Goal: Browse casually: Explore the website without a specific task or goal

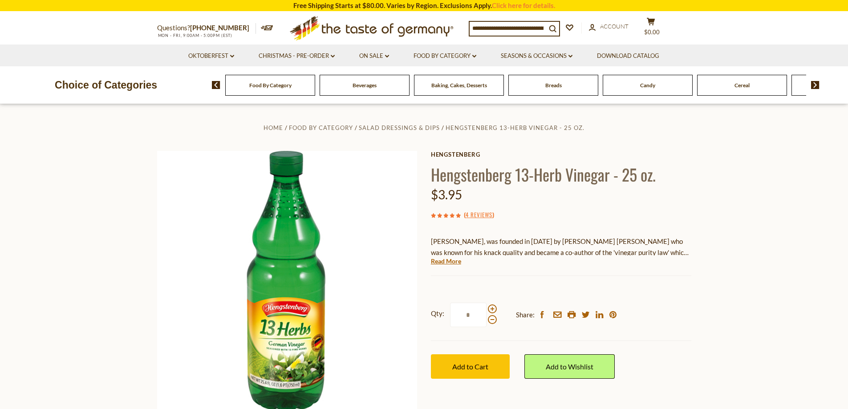
click at [481, 26] on input at bounding box center [508, 28] width 77 height 12
click at [814, 84] on img at bounding box center [816, 85] width 8 height 8
click at [814, 83] on img at bounding box center [816, 85] width 8 height 8
click at [816, 83] on img at bounding box center [816, 85] width 8 height 8
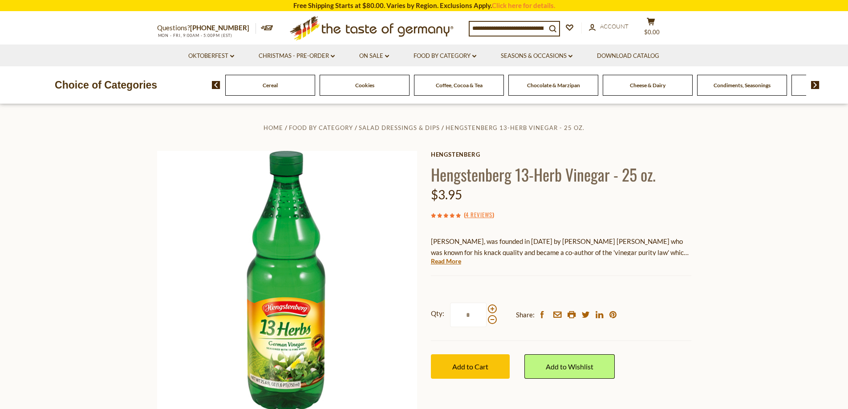
click at [817, 83] on img at bounding box center [816, 85] width 8 height 8
click at [636, 85] on span "Condiments, Seasonings" at bounding box center [624, 85] width 57 height 7
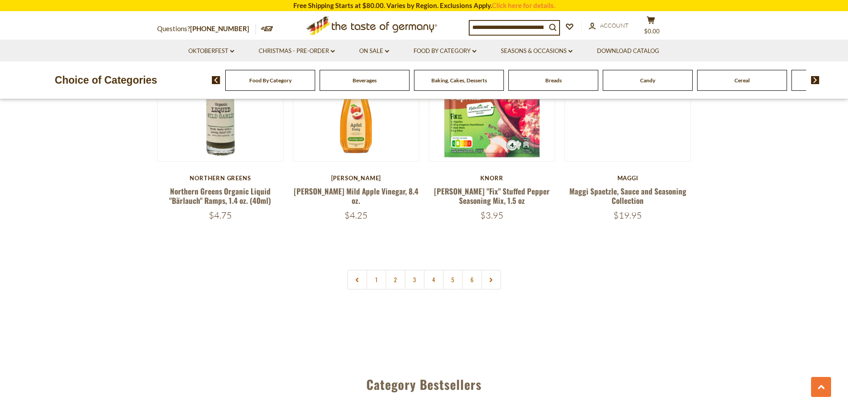
scroll to position [2138, 0]
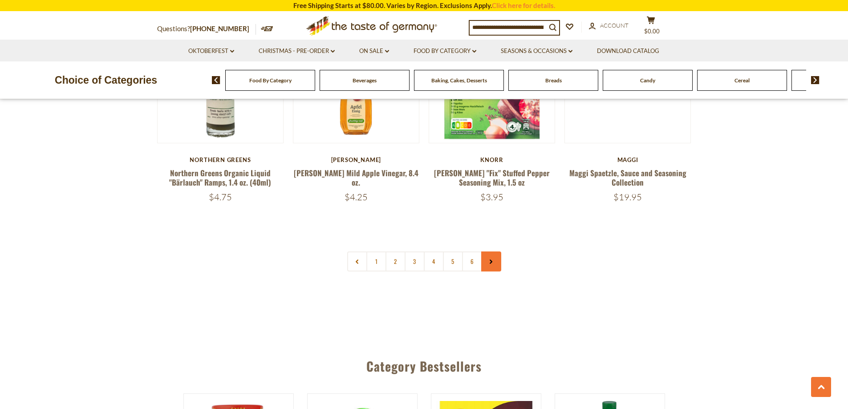
click at [491, 260] on use at bounding box center [491, 262] width 3 height 4
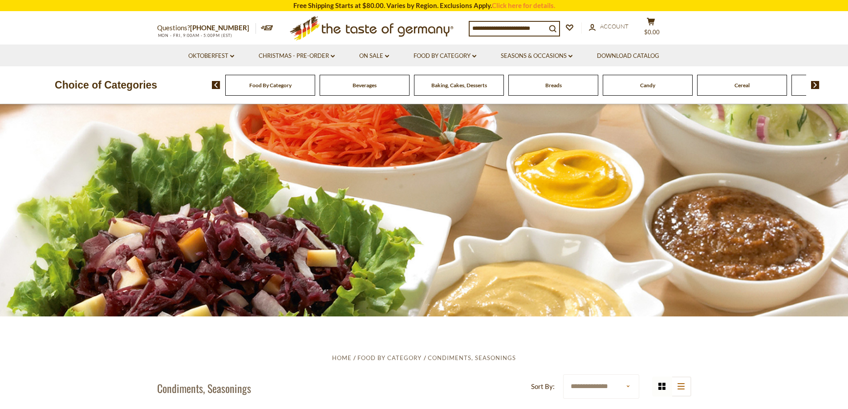
click at [558, 88] on span "Breads" at bounding box center [554, 85] width 16 height 7
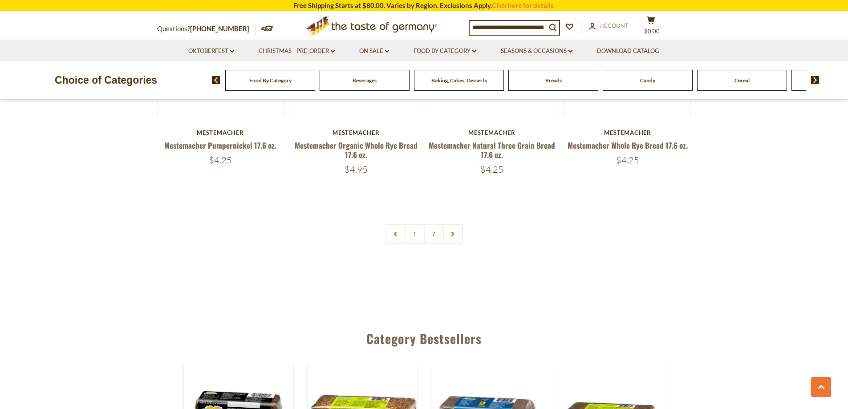
scroll to position [2138, 0]
click at [456, 232] on link at bounding box center [453, 233] width 20 height 20
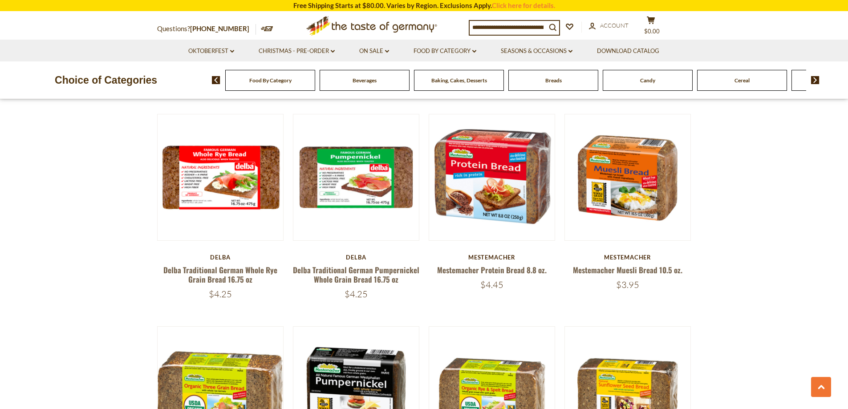
scroll to position [1470, 0]
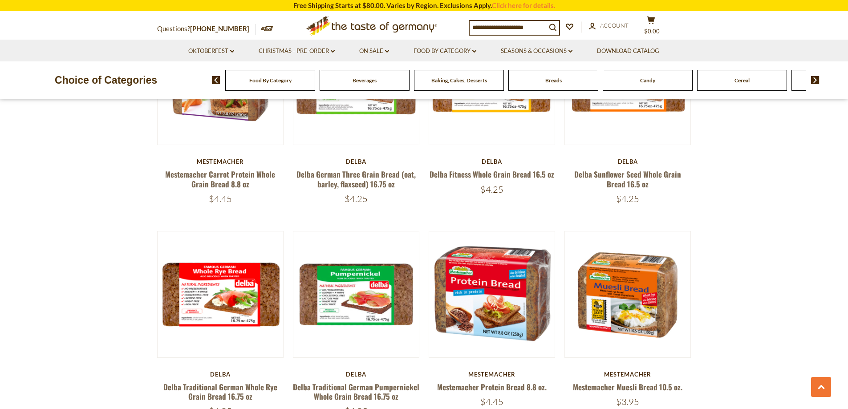
click at [818, 82] on img at bounding box center [816, 80] width 8 height 8
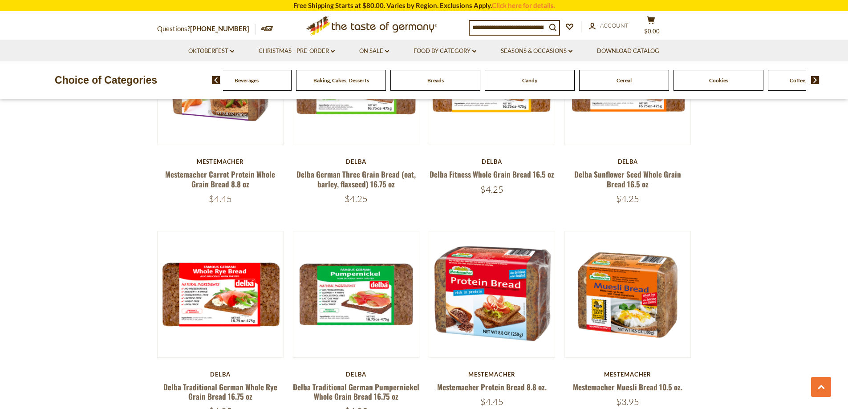
click at [817, 79] on img at bounding box center [816, 80] width 8 height 8
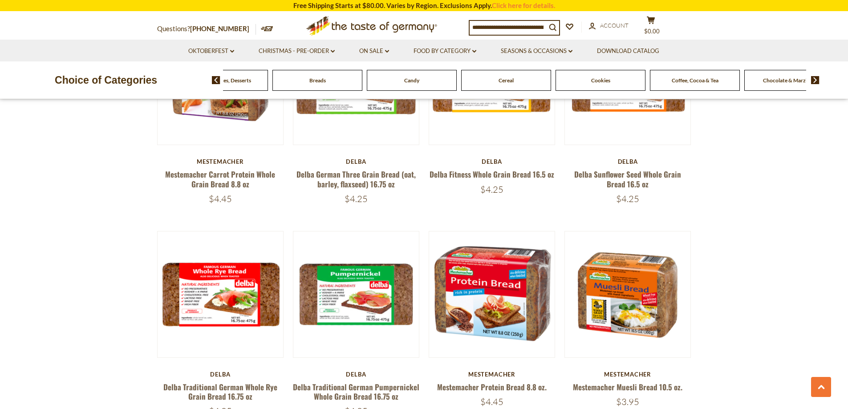
click at [815, 78] on img at bounding box center [816, 80] width 8 height 8
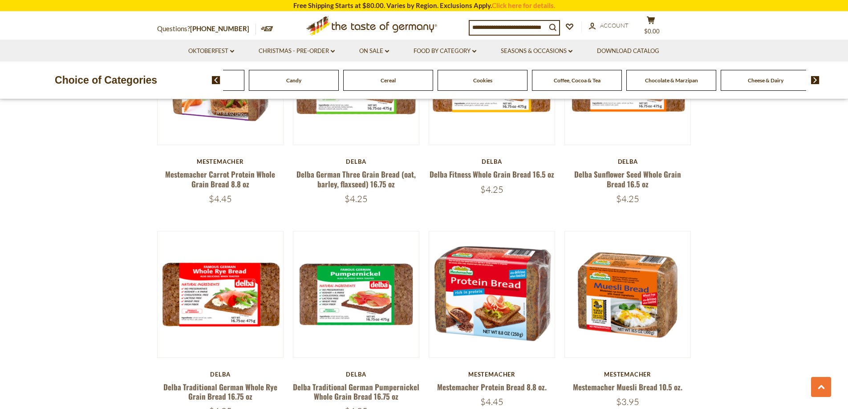
click at [677, 80] on span "Chocolate & Marzipan" at bounding box center [671, 80] width 53 height 7
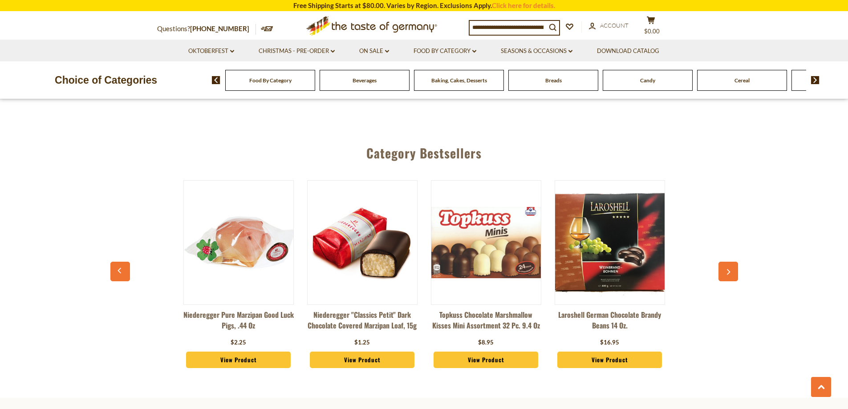
scroll to position [2359, 0]
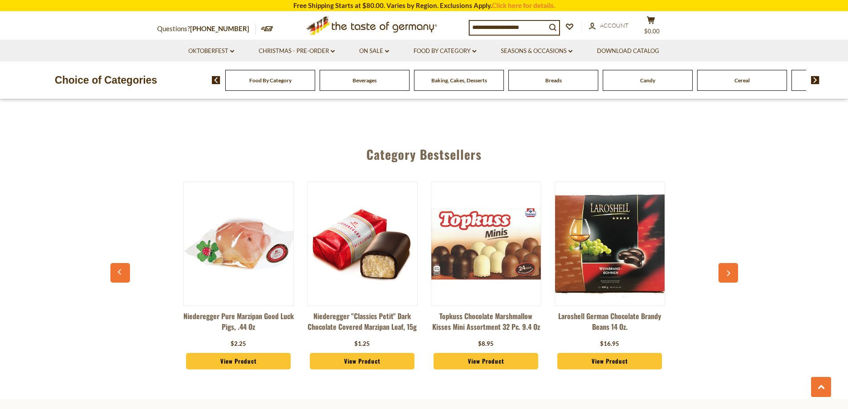
click at [815, 79] on img at bounding box center [816, 80] width 8 height 8
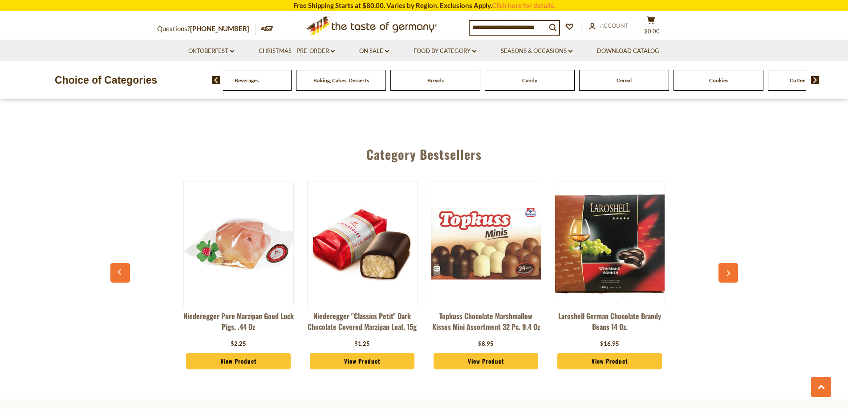
click at [816, 79] on img at bounding box center [816, 80] width 8 height 8
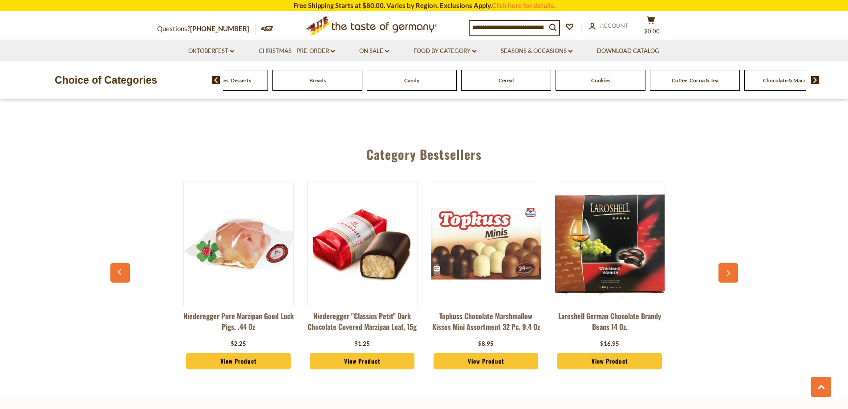
click at [816, 80] on img at bounding box center [816, 80] width 8 height 8
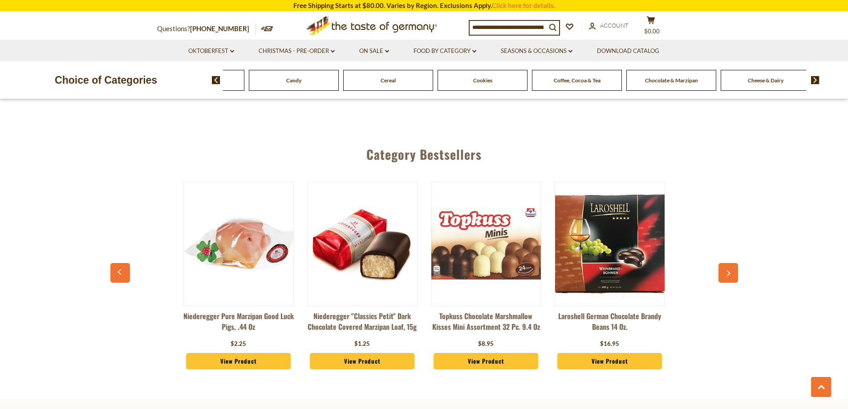
click at [816, 80] on img at bounding box center [816, 80] width 8 height 8
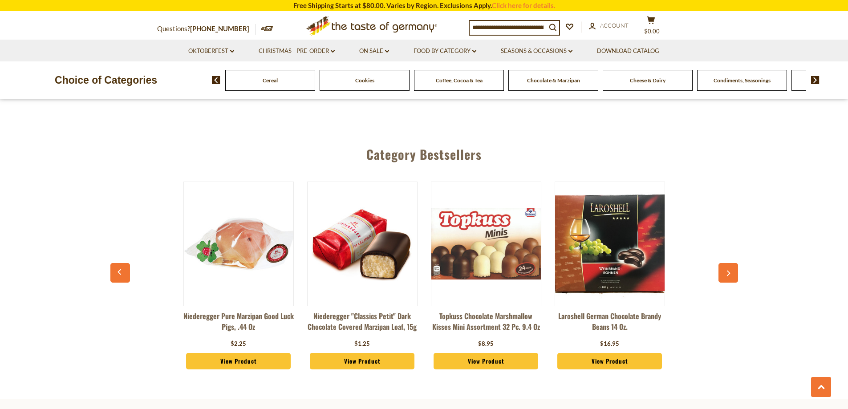
click at [657, 84] on span "Cheese & Dairy" at bounding box center [648, 80] width 36 height 7
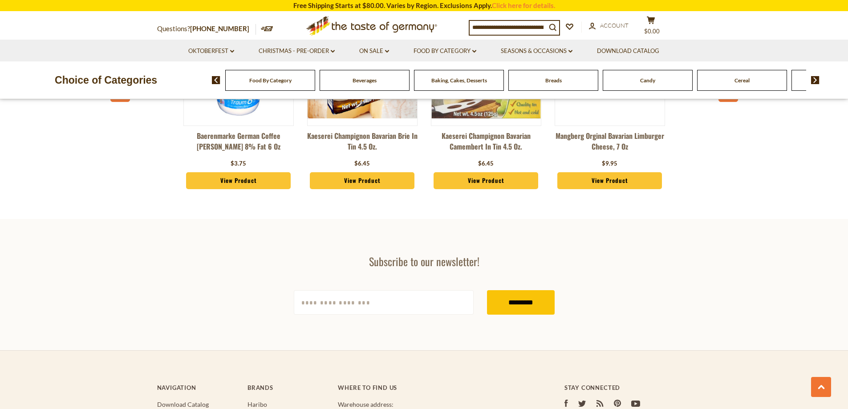
scroll to position [1603, 0]
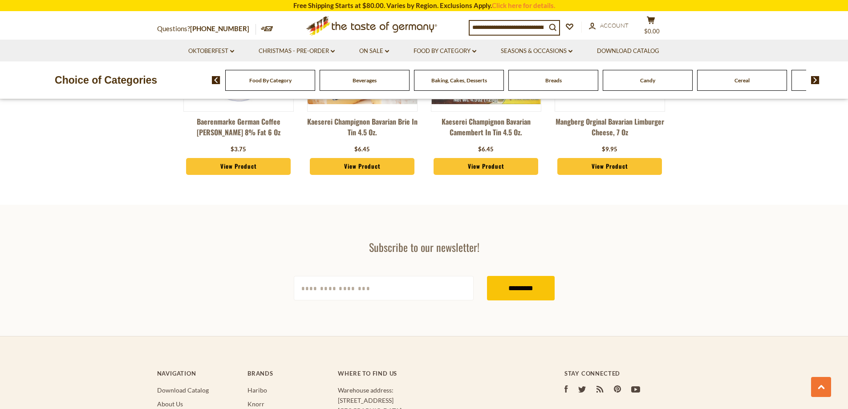
click at [814, 77] on img at bounding box center [816, 80] width 8 height 8
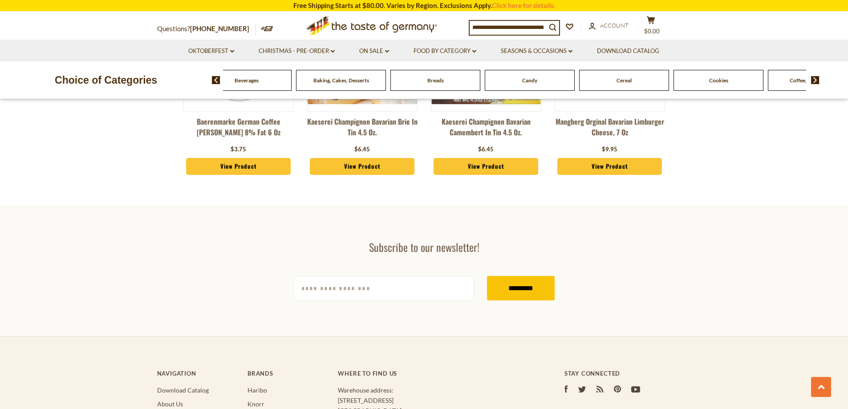
click at [815, 77] on img at bounding box center [816, 80] width 8 height 8
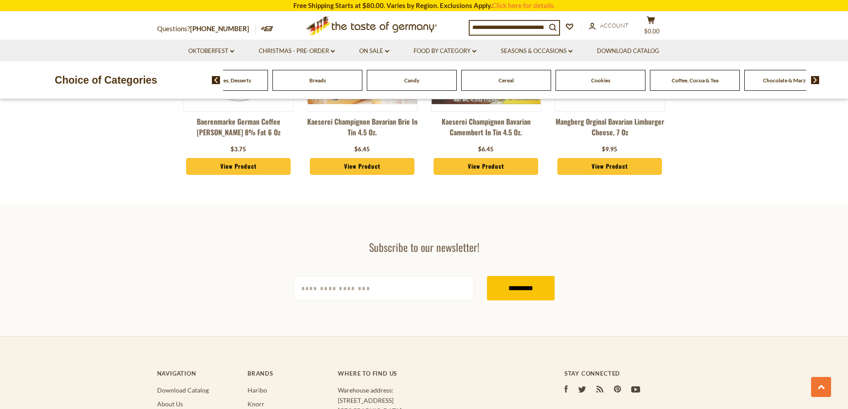
click at [815, 77] on img at bounding box center [816, 80] width 8 height 8
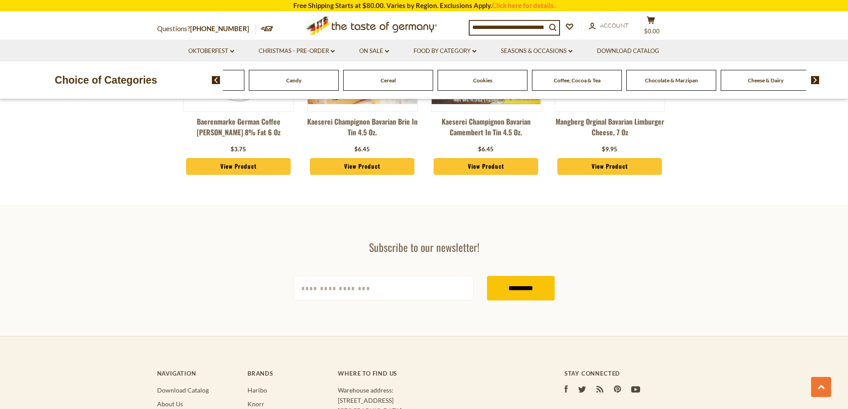
click at [815, 78] on img at bounding box center [816, 80] width 8 height 8
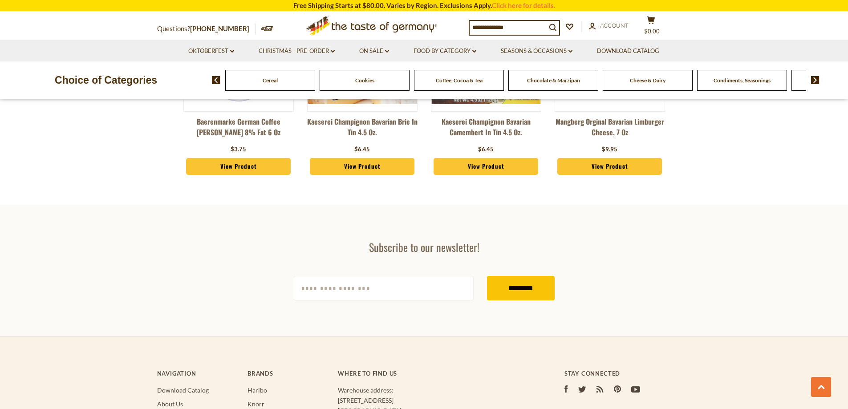
click at [815, 78] on img at bounding box center [816, 80] width 8 height 8
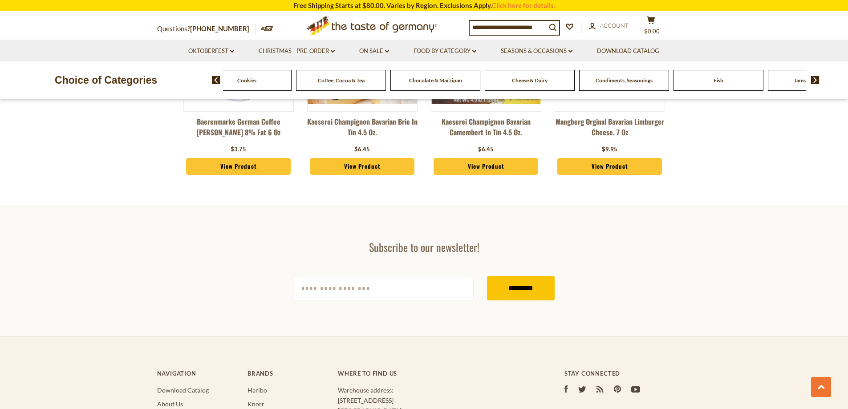
click at [815, 78] on img at bounding box center [816, 80] width 8 height 8
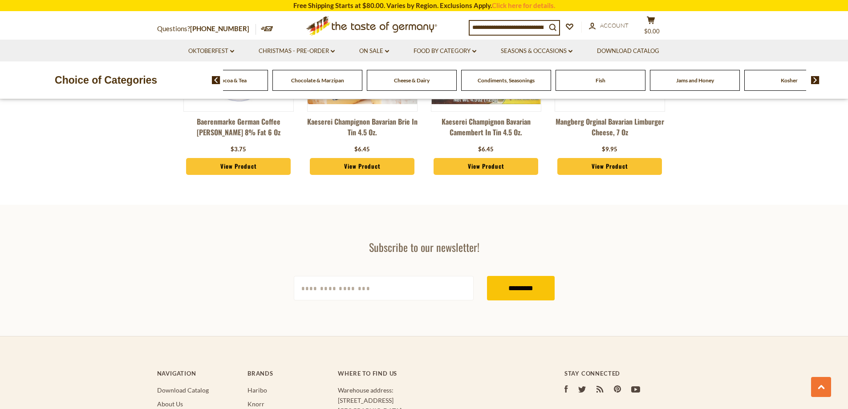
click at [789, 78] on span "Kosher" at bounding box center [789, 80] width 17 height 7
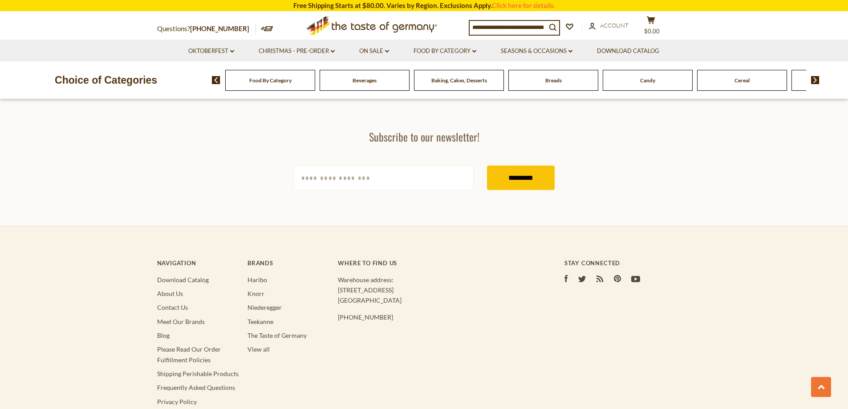
scroll to position [2628, 0]
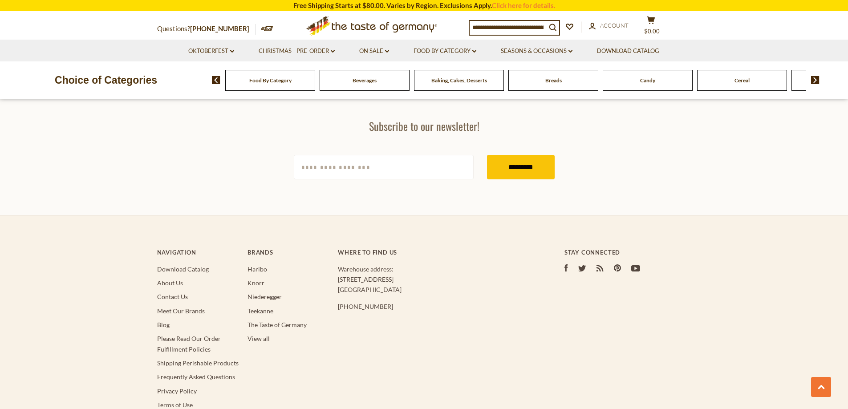
click at [815, 79] on img at bounding box center [816, 80] width 8 height 8
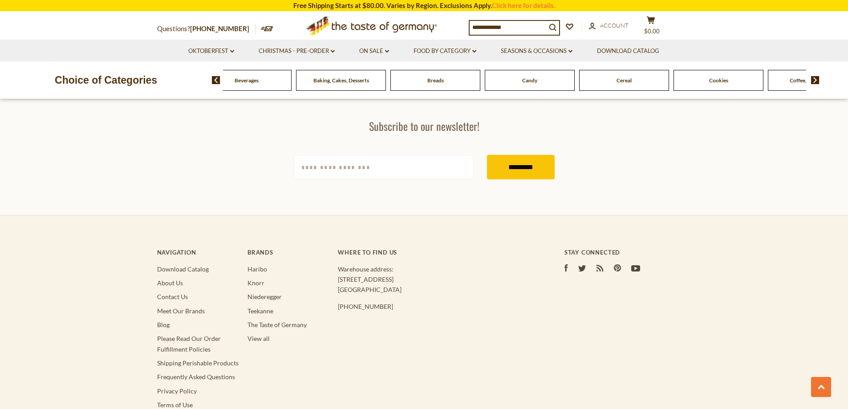
click at [815, 79] on img at bounding box center [816, 80] width 8 height 8
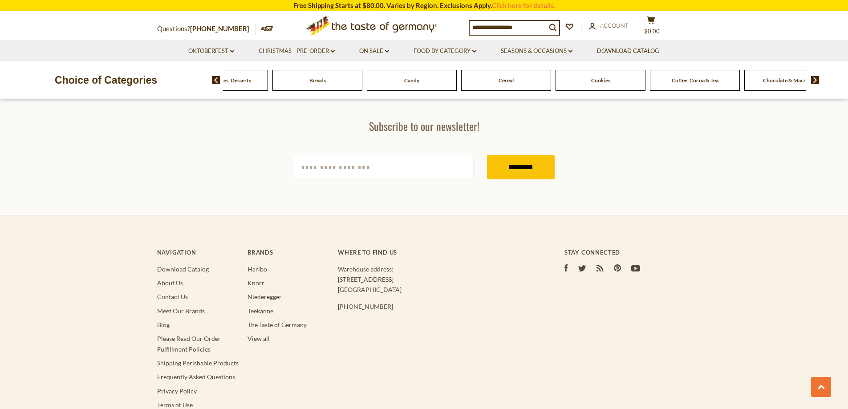
click at [815, 79] on img at bounding box center [816, 80] width 8 height 8
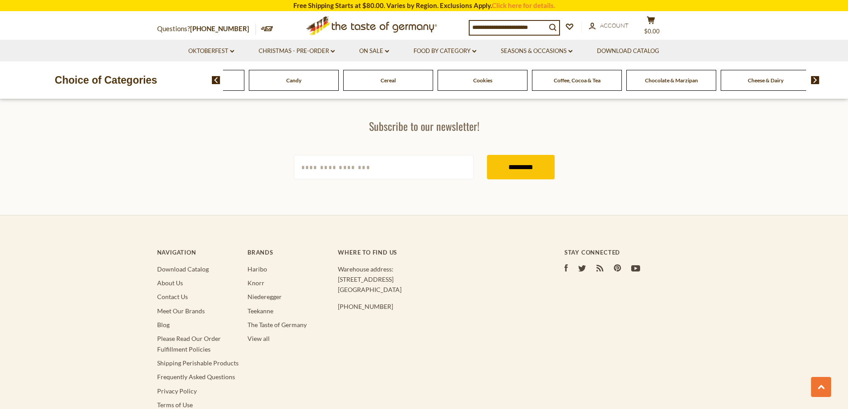
click at [815, 79] on img at bounding box center [816, 80] width 8 height 8
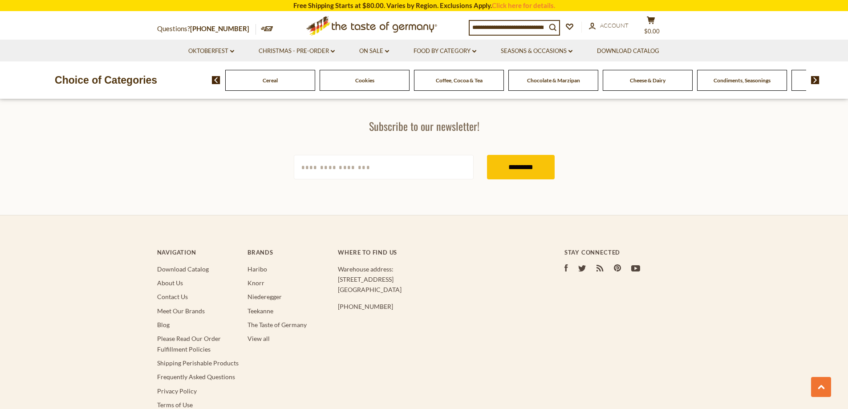
click at [815, 79] on img at bounding box center [816, 80] width 8 height 8
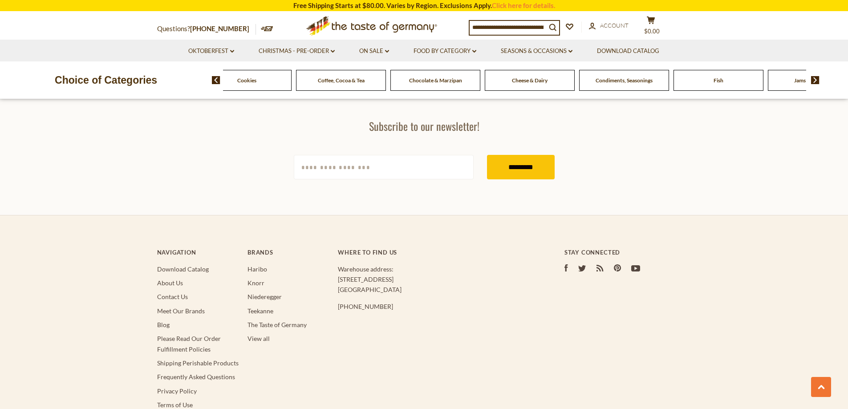
click at [815, 79] on img at bounding box center [816, 80] width 8 height 8
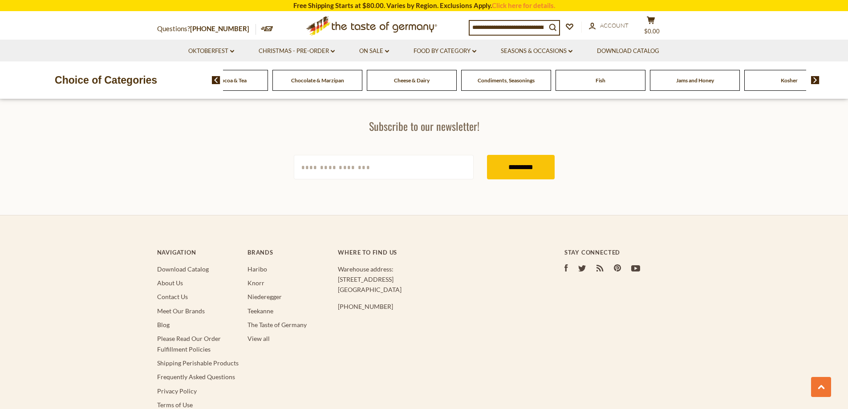
click at [815, 79] on img at bounding box center [816, 80] width 8 height 8
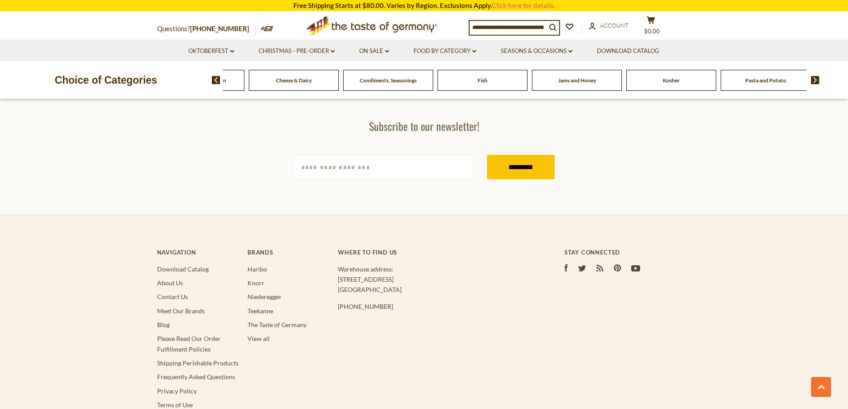
click at [815, 79] on img at bounding box center [816, 80] width 8 height 8
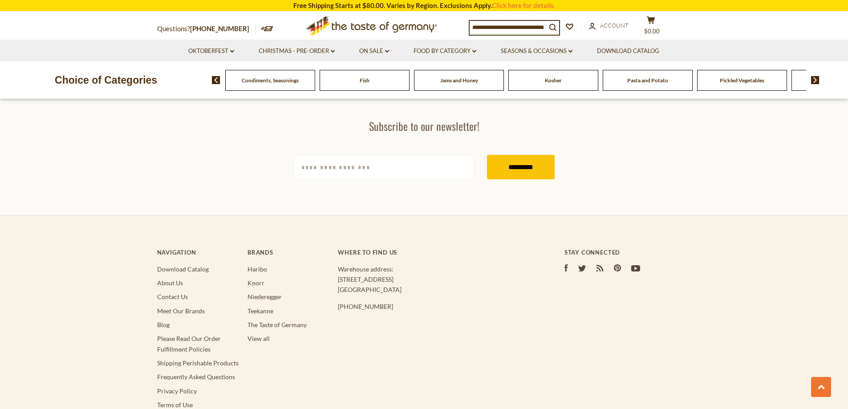
click at [815, 79] on img at bounding box center [816, 80] width 8 height 8
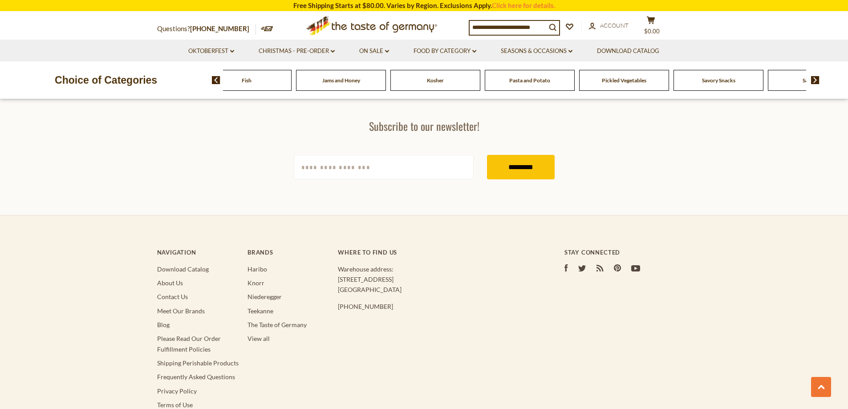
click at [815, 81] on img at bounding box center [816, 80] width 8 height 8
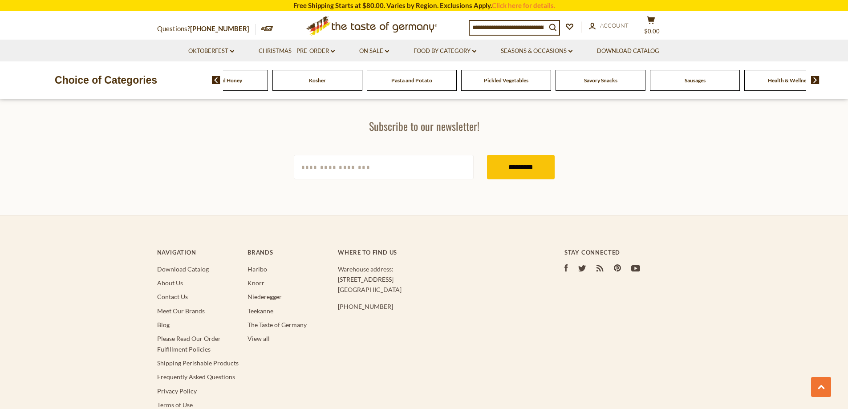
click at [696, 81] on span "Sausages" at bounding box center [695, 80] width 21 height 7
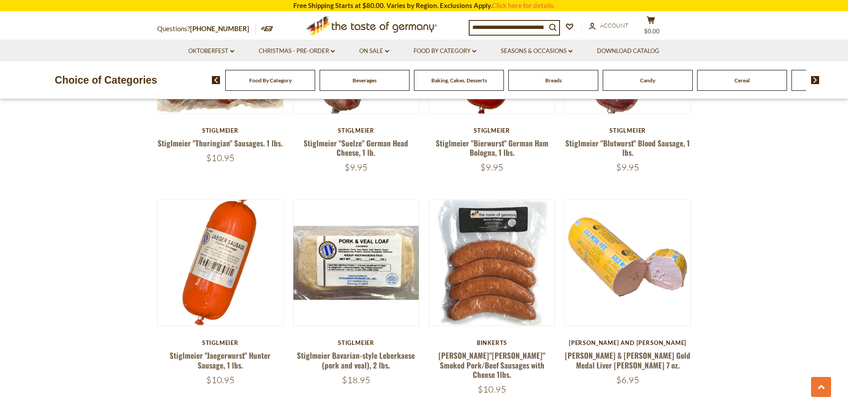
scroll to position [1372, 0]
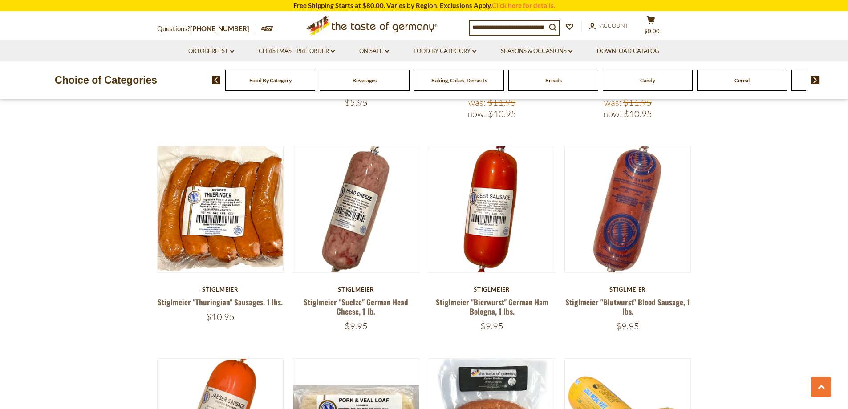
click at [217, 83] on img at bounding box center [216, 80] width 8 height 8
click at [217, 78] on img at bounding box center [216, 80] width 8 height 8
click at [816, 77] on img at bounding box center [816, 80] width 8 height 8
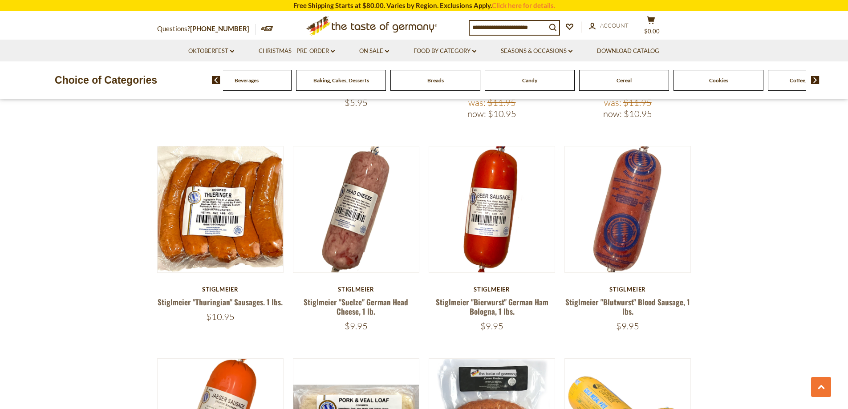
click at [816, 77] on img at bounding box center [816, 80] width 8 height 8
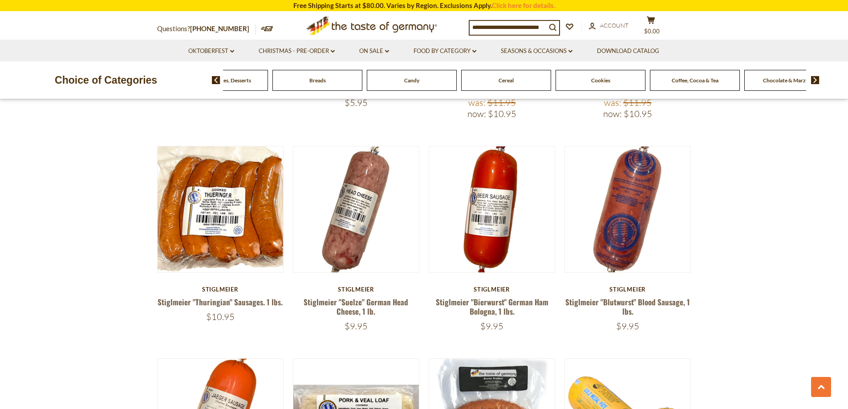
click at [816, 77] on img at bounding box center [816, 80] width 8 height 8
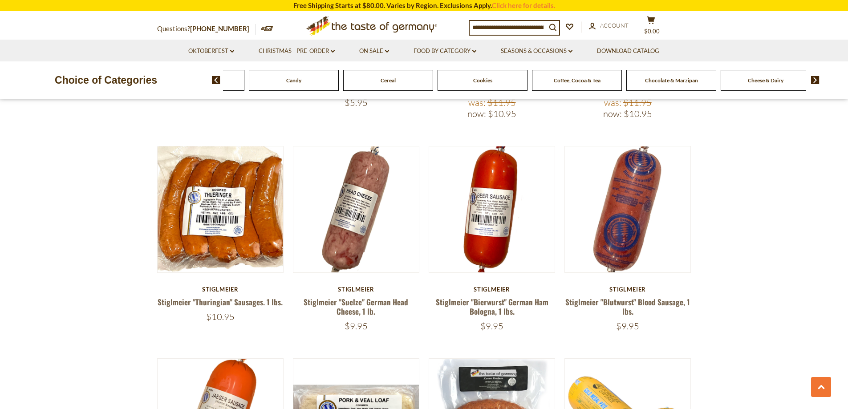
click at [816, 77] on img at bounding box center [816, 80] width 8 height 8
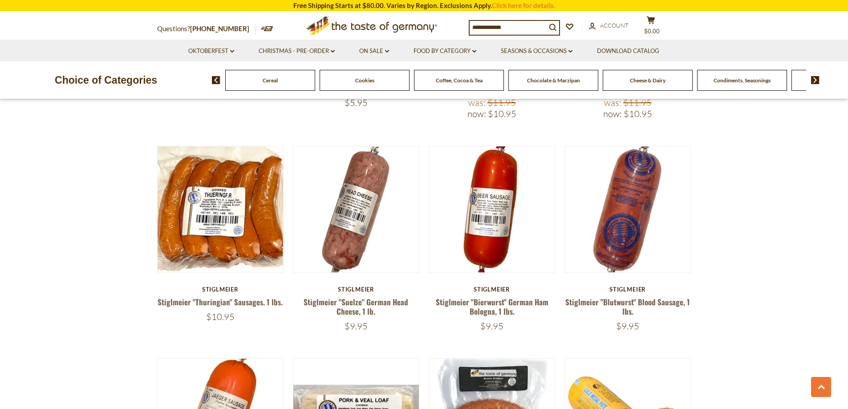
click at [816, 77] on img at bounding box center [816, 80] width 8 height 8
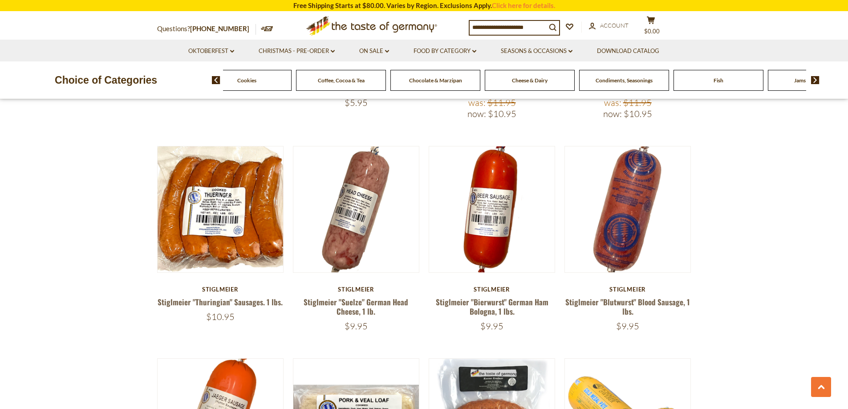
click at [816, 77] on img at bounding box center [816, 80] width 8 height 8
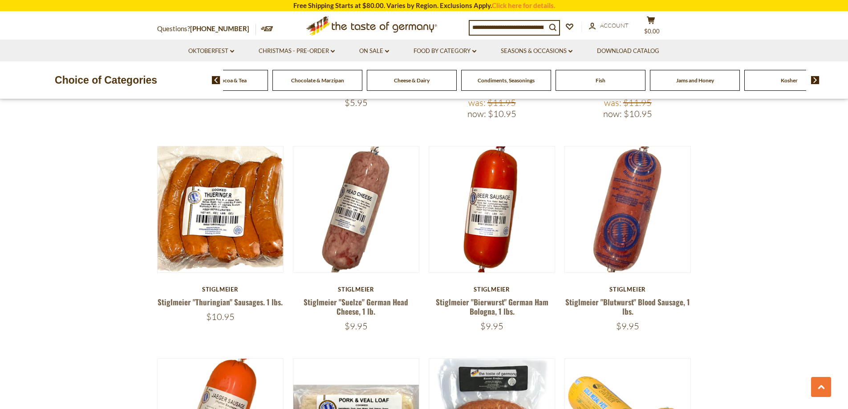
click at [816, 77] on img at bounding box center [816, 80] width 8 height 8
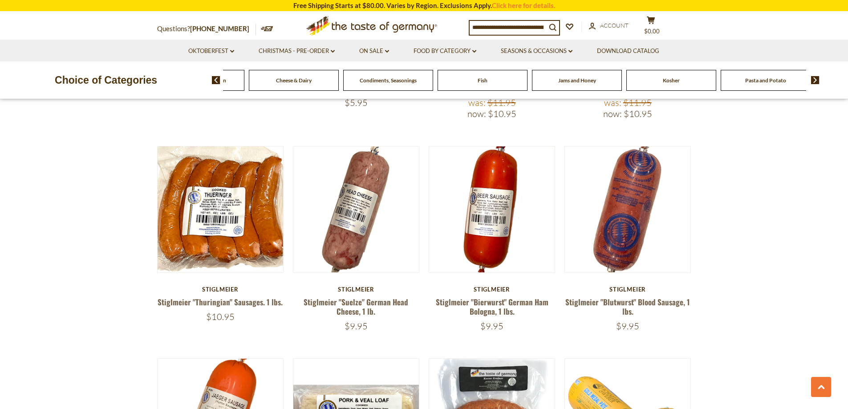
click at [816, 77] on img at bounding box center [816, 80] width 8 height 8
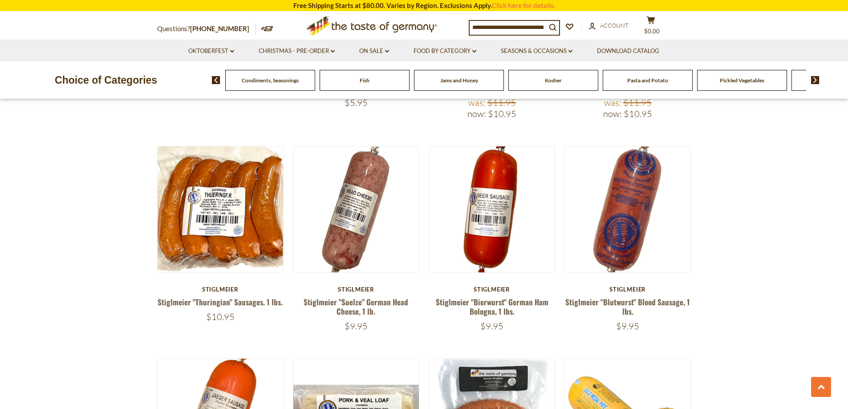
click at [816, 77] on img at bounding box center [816, 80] width 8 height 8
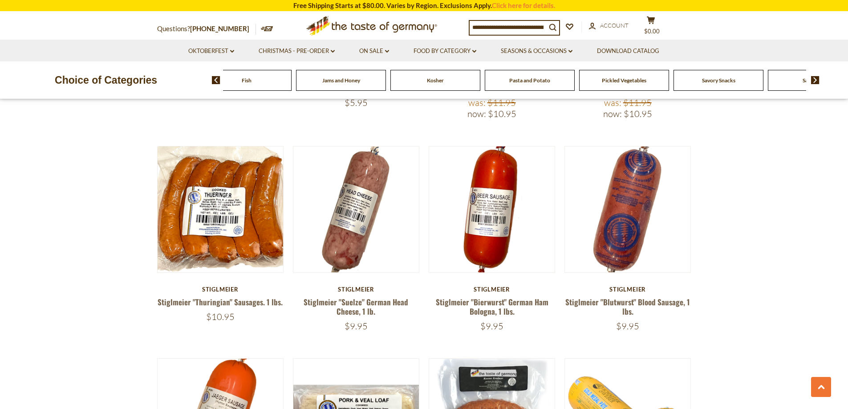
click at [816, 78] on img at bounding box center [816, 80] width 8 height 8
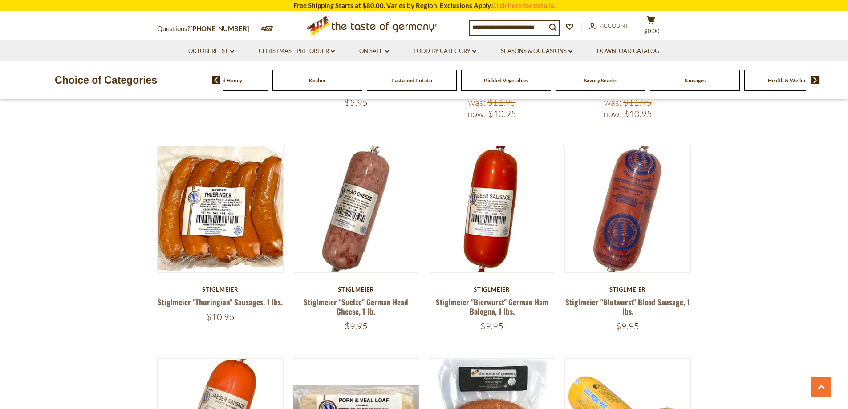
click at [816, 78] on img at bounding box center [816, 80] width 8 height 8
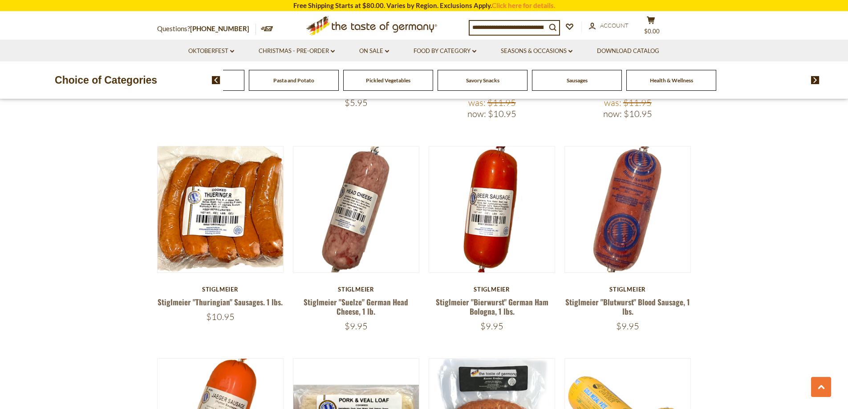
click at [390, 80] on span "Pickled Vegetables" at bounding box center [388, 80] width 45 height 7
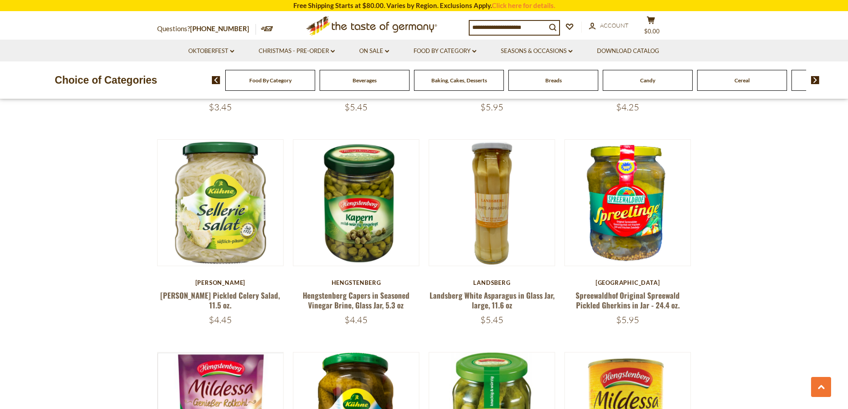
scroll to position [1782, 0]
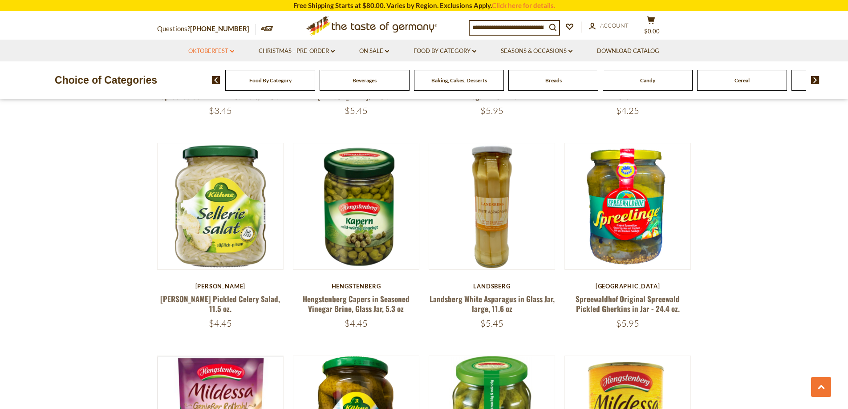
click at [230, 49] on link "Oktoberfest dropdown_arrow" at bounding box center [211, 51] width 46 height 10
click at [386, 50] on icon "dropdown_arrow" at bounding box center [387, 51] width 4 height 3
click at [507, 6] on link "Click here for details." at bounding box center [523, 5] width 63 height 8
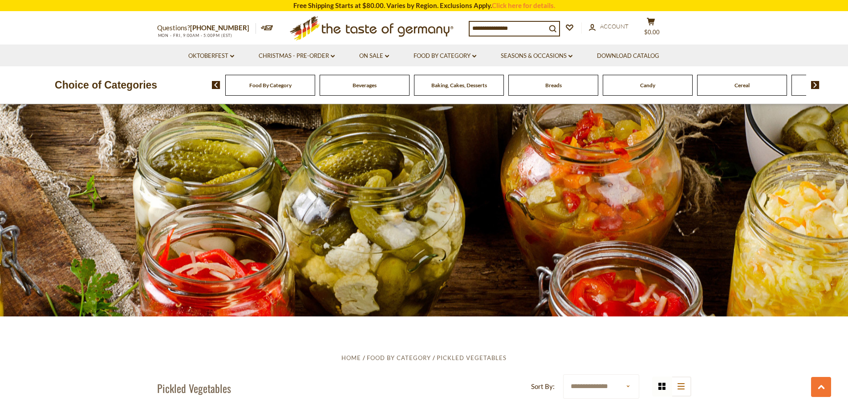
scroll to position [1794, 0]
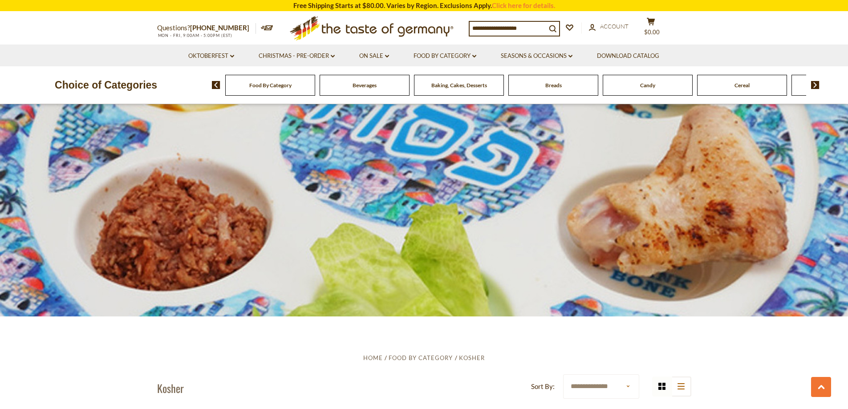
scroll to position [2628, 0]
